Goal: Transaction & Acquisition: Purchase product/service

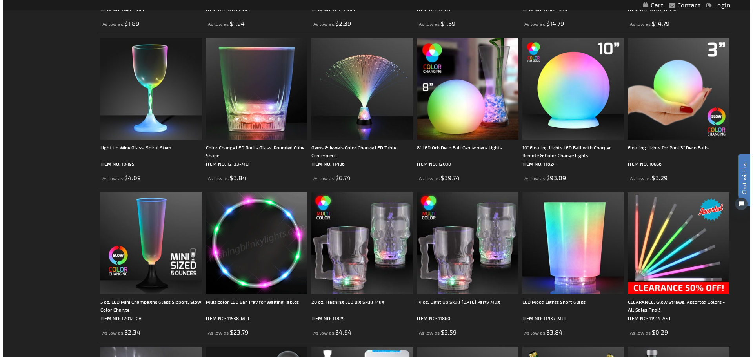
scroll to position [511, 0]
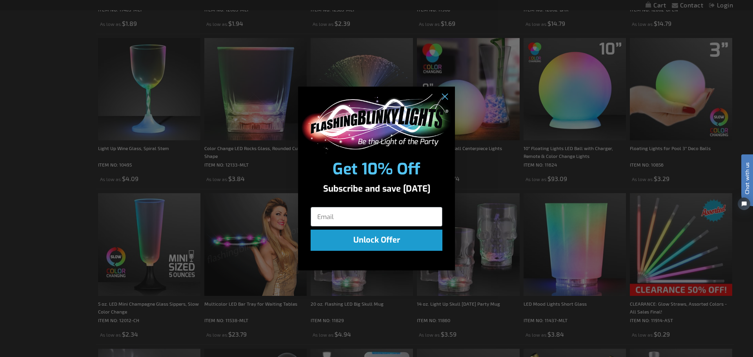
click at [358, 305] on div "Close dialog Get 10% Off Subscribe and save today Unlock Offer Submit" at bounding box center [376, 178] width 753 height 357
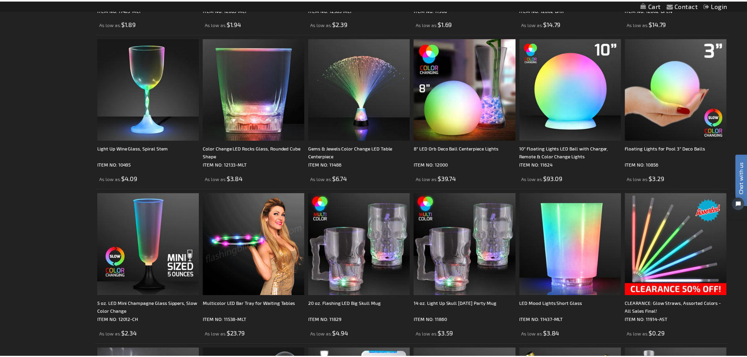
scroll to position [510, 0]
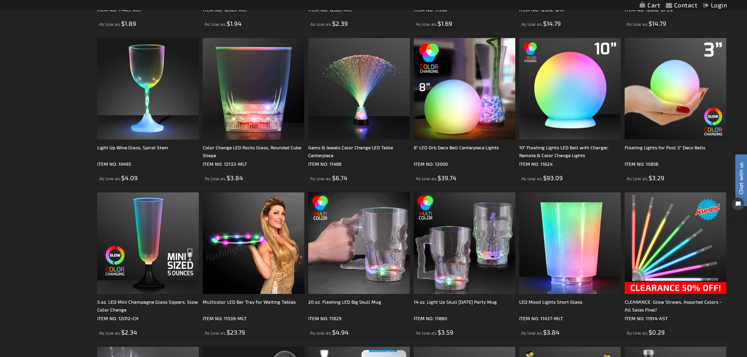
click at [367, 264] on img at bounding box center [359, 244] width 102 height 102
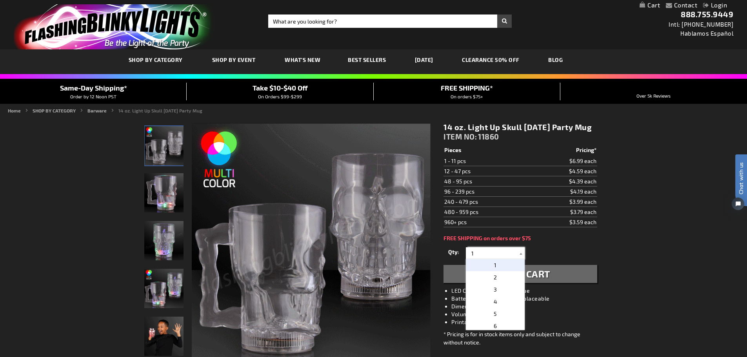
click at [492, 259] on input "1" at bounding box center [496, 253] width 57 height 12
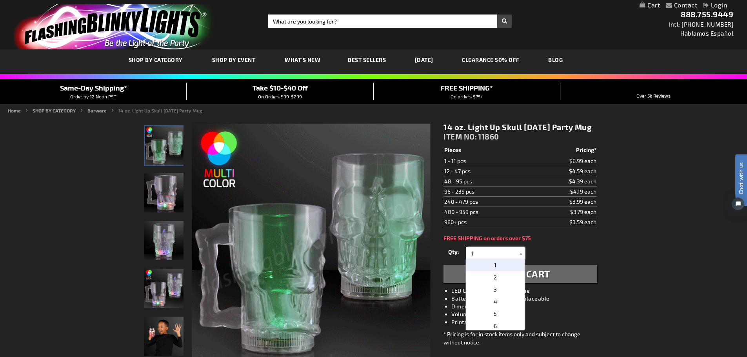
click at [492, 259] on input "1" at bounding box center [496, 253] width 57 height 12
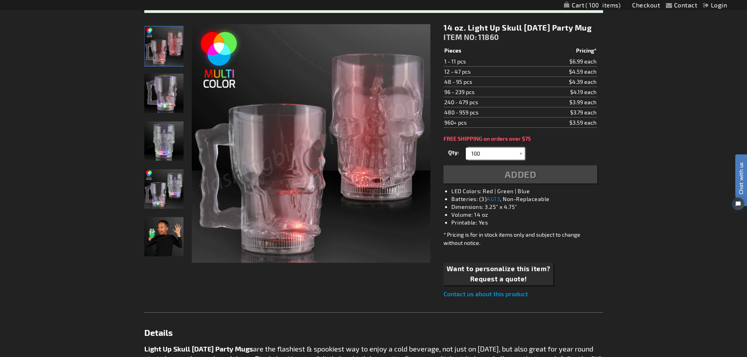
type input "100"
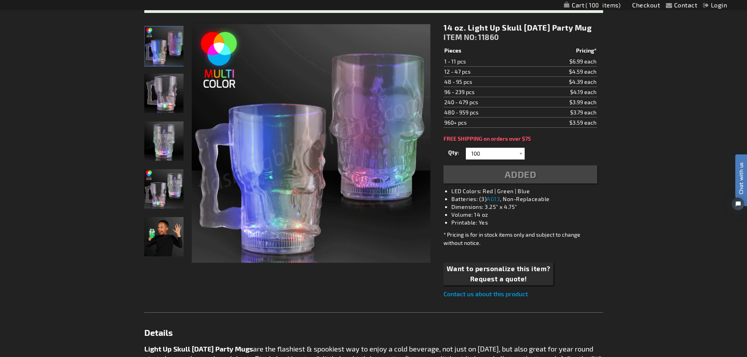
scroll to position [157, 0]
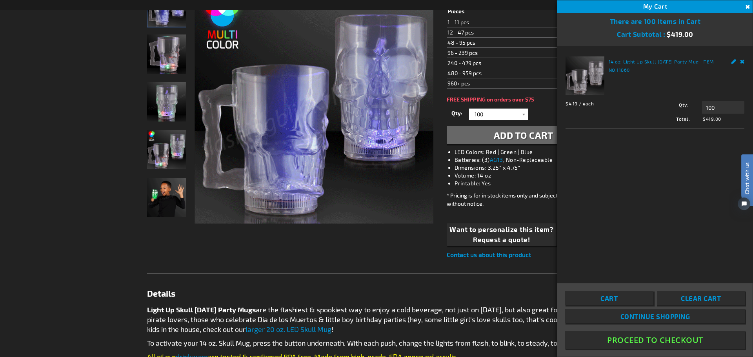
click at [361, 247] on div "Checkout as a new customer Creating an account has many benefits: See order and…" at bounding box center [376, 287] width 459 height 618
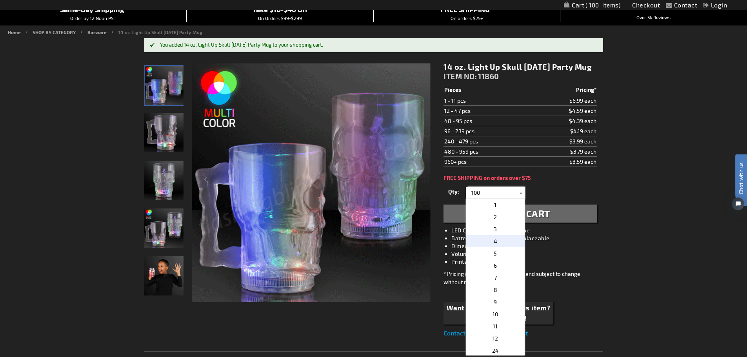
scroll to position [39, 0]
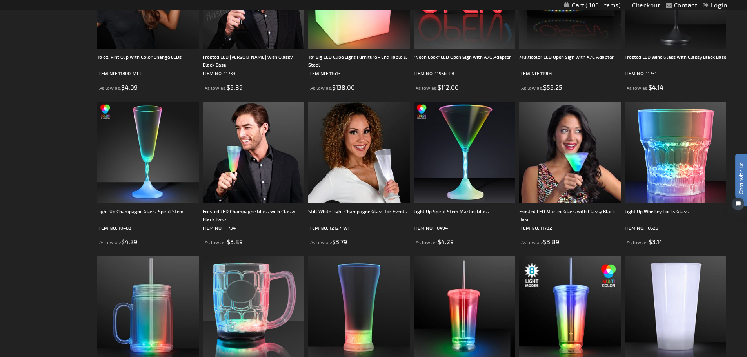
scroll to position [1490, 0]
